Goal: Task Accomplishment & Management: Complete application form

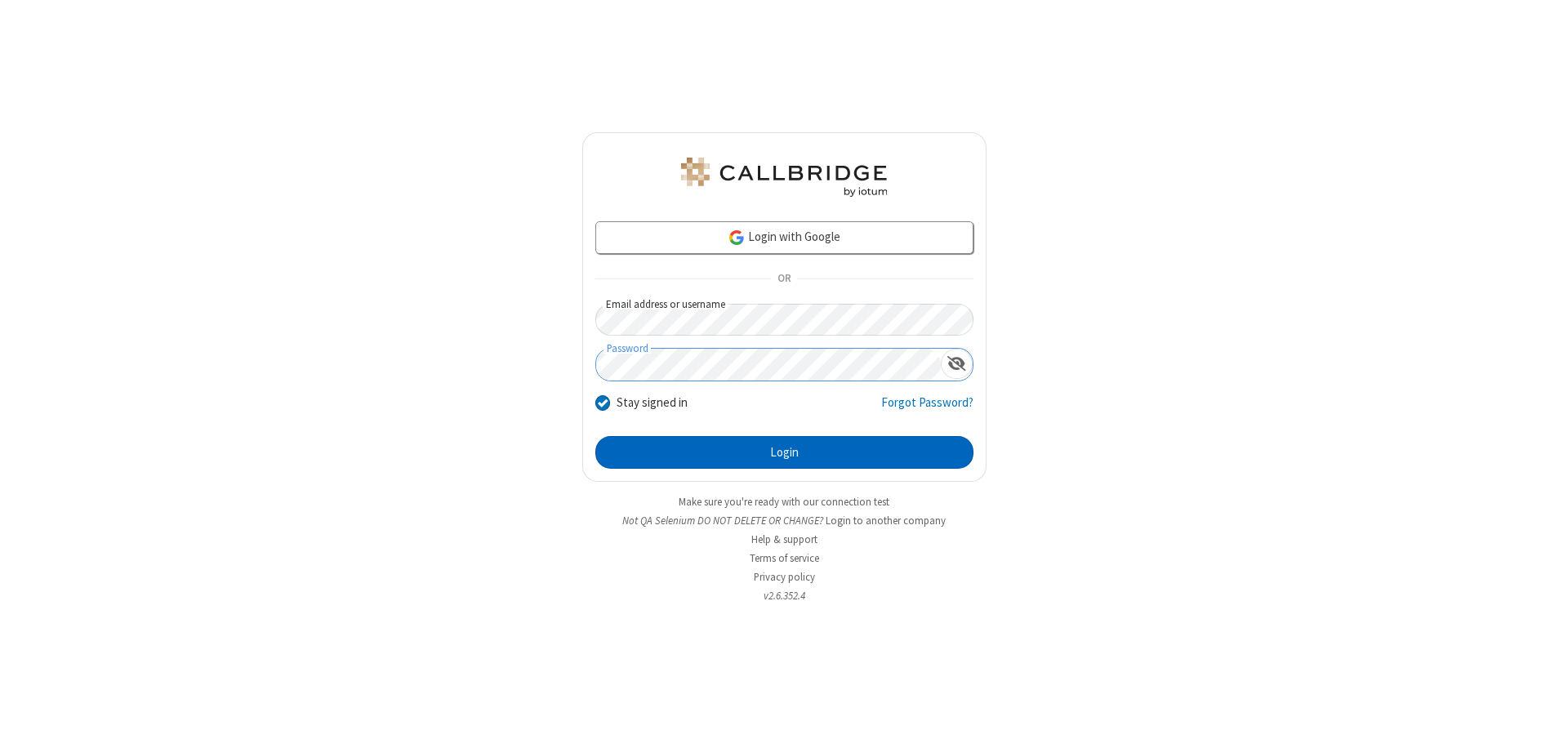
click at [784, 452] on button "Login" at bounding box center [784, 452] width 378 height 33
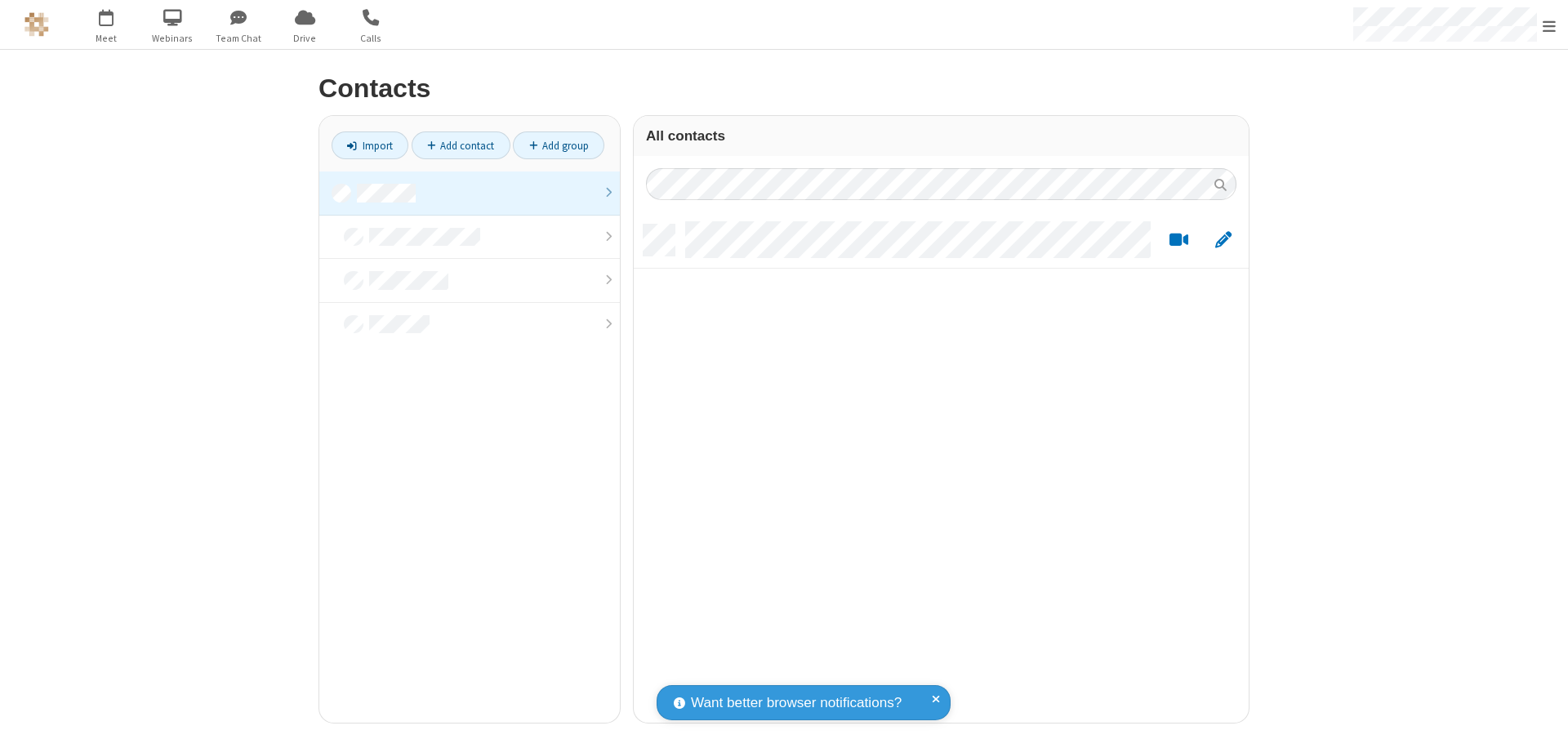
scroll to position [497, 603]
click at [470, 193] on link at bounding box center [470, 194] width 300 height 44
click at [461, 146] on link "Add contact" at bounding box center [461, 145] width 99 height 28
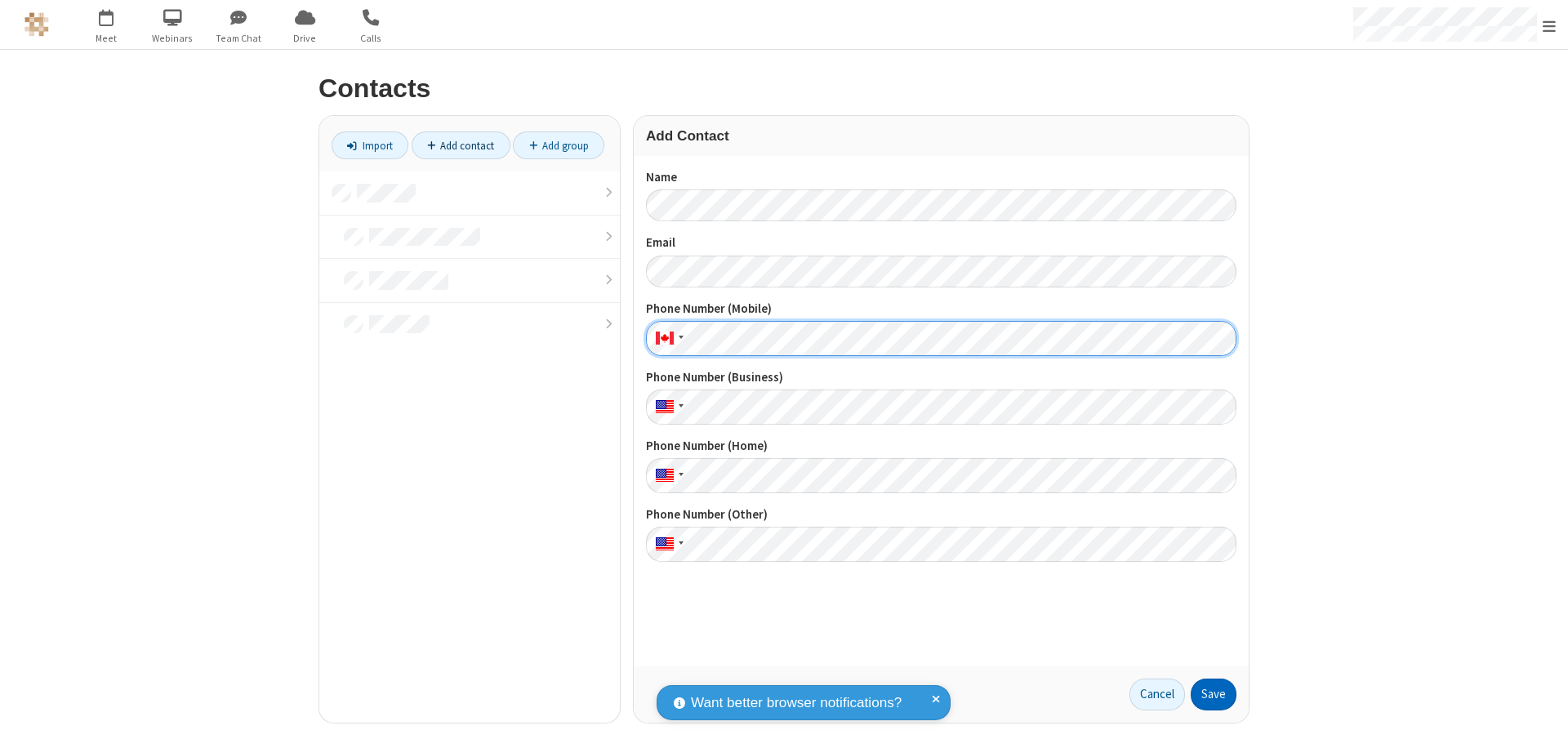
click at [1213, 694] on button "Save" at bounding box center [1213, 695] width 46 height 33
